Goal: Check status: Check status

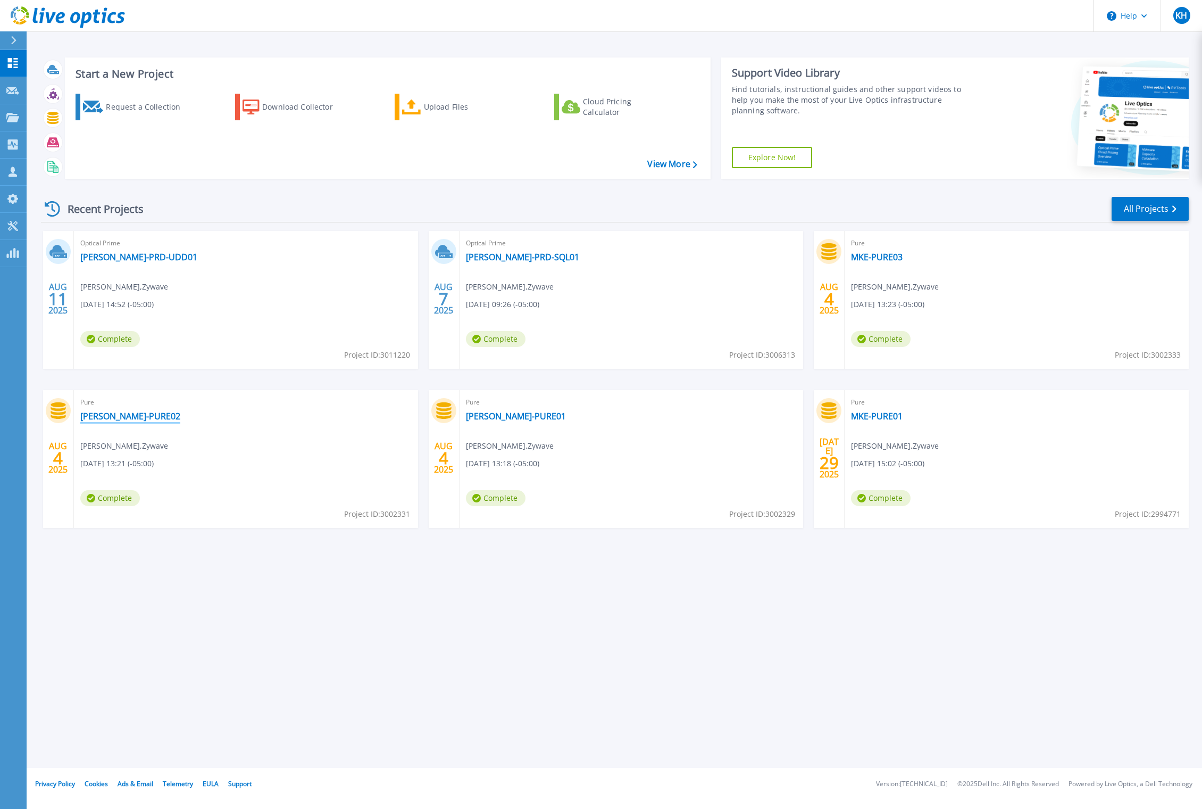
click at [121, 416] on link "[PERSON_NAME]-PURE02" at bounding box center [130, 416] width 100 height 11
click at [891, 255] on link "MKE-PURE03" at bounding box center [877, 257] width 52 height 11
click at [484, 419] on link "[PERSON_NAME]-PURE01" at bounding box center [516, 416] width 100 height 11
click at [965, 284] on div "Pure MKE-PURE03 Steven Schmidt , Zywave 08/04/2025, 13:23 (-05:00) Complete Pro…" at bounding box center [1017, 300] width 344 height 138
click at [879, 260] on link "MKE-PURE03" at bounding box center [877, 257] width 52 height 11
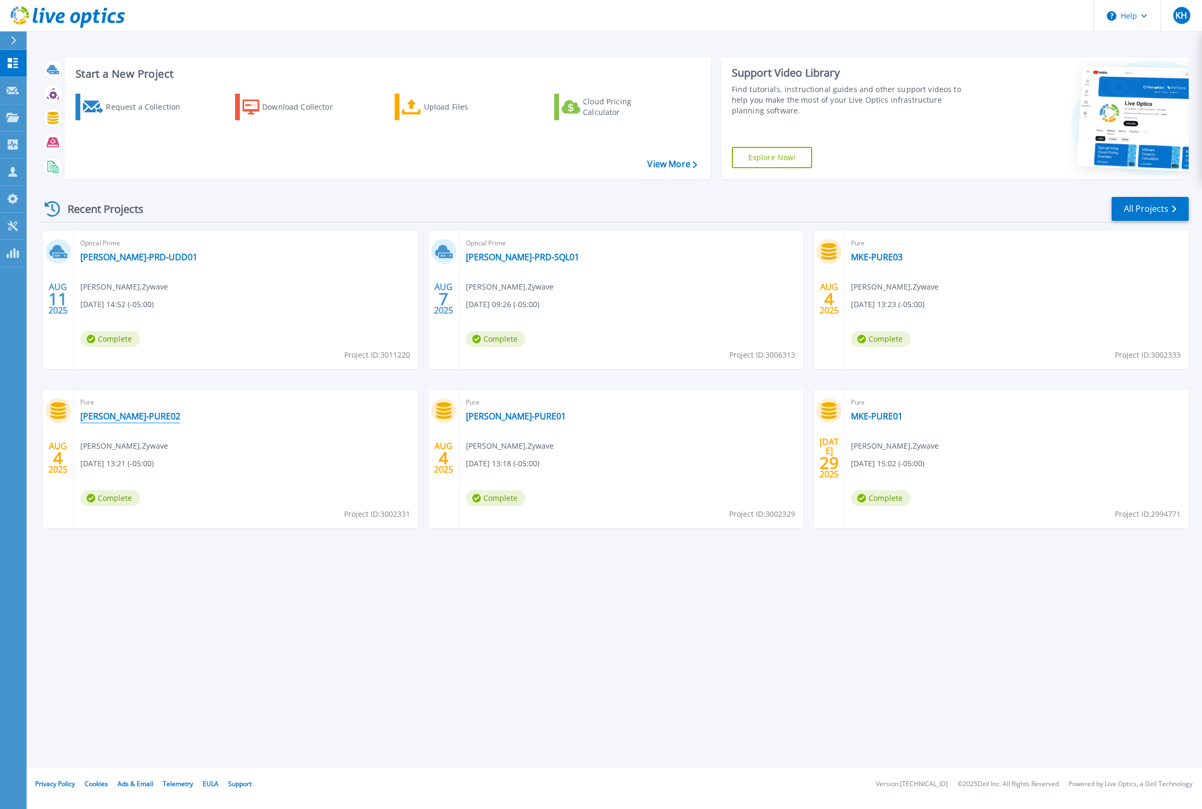
click at [106, 417] on link "[PERSON_NAME]-PURE02" at bounding box center [130, 416] width 100 height 11
click at [997, 448] on div "Pure MKE-PURE01 [PERSON_NAME] , Zywave [DATE] 15:02 (-05:00) Complete Project I…" at bounding box center [1017, 459] width 344 height 138
click at [876, 415] on link "MKE-PURE01" at bounding box center [877, 416] width 52 height 11
